Goal: Task Accomplishment & Management: Use online tool/utility

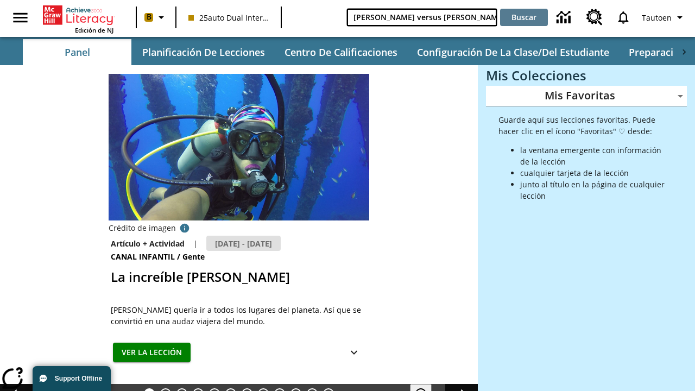
type input "[PERSON_NAME] versus [PERSON_NAME]"
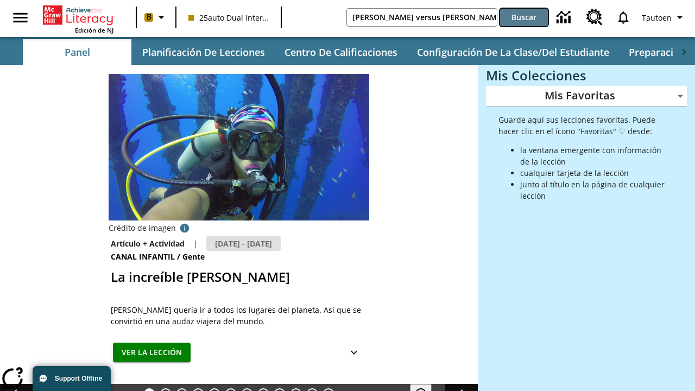
click at [524, 17] on button "Buscar" at bounding box center [524, 17] width 48 height 17
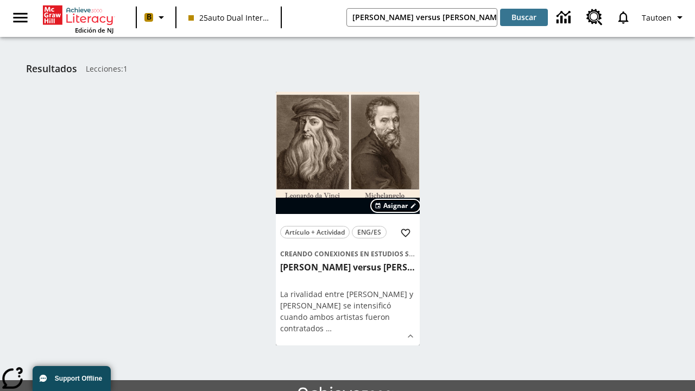
click at [396, 206] on span "Asignar" at bounding box center [395, 206] width 24 height 10
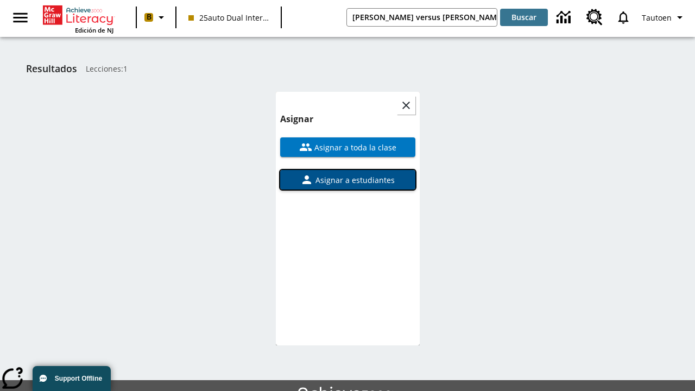
click at [347, 180] on span "Asignar a estudiantes" at bounding box center [353, 179] width 81 height 11
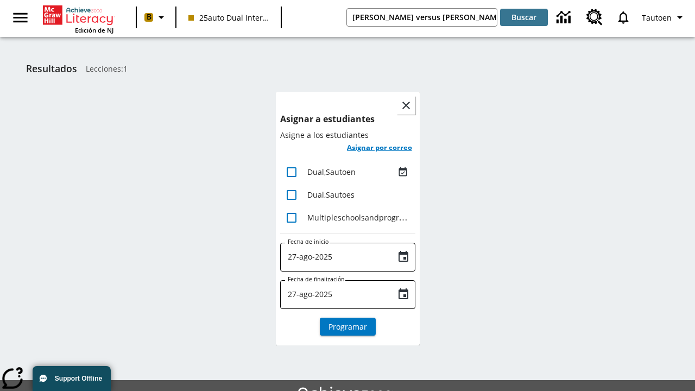
click at [291, 172] on input "lesson details" at bounding box center [291, 172] width 23 height 23
checkbox input "true"
click at [379, 148] on h6 "Asignar por correo" at bounding box center [379, 147] width 65 height 12
